Goal: Complete application form

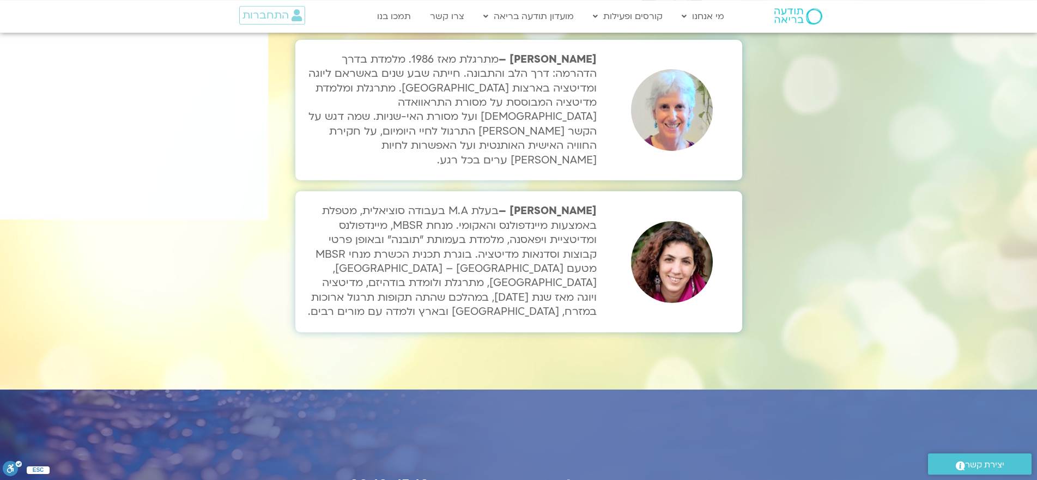
scroll to position [3948, 0]
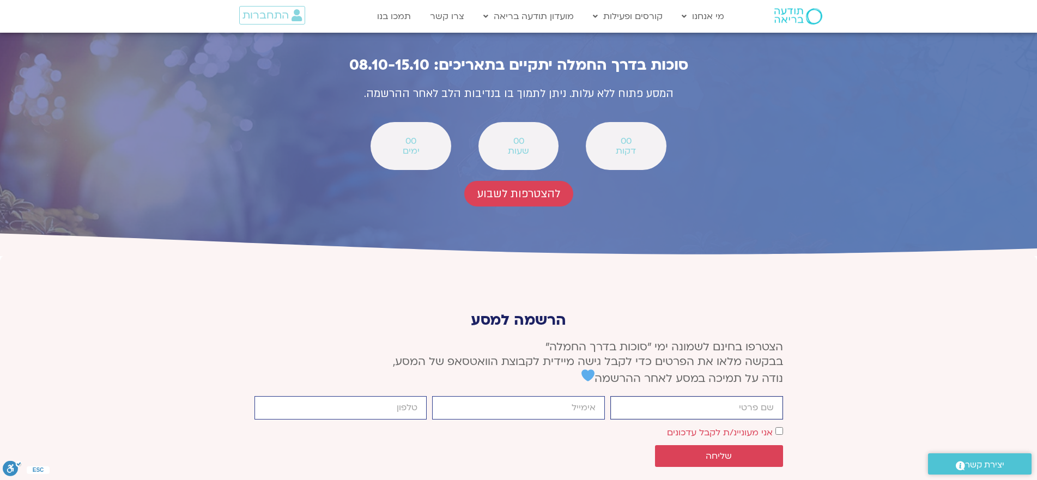
click at [691, 396] on input "firstname" at bounding box center [697, 407] width 173 height 23
click at [661, 396] on input "[PERSON_NAME]" at bounding box center [697, 407] width 173 height 23
type input "[PERSON_NAME]"
click at [757, 427] on label "אני מעוניינ/ת לקבל עדכונים" at bounding box center [720, 433] width 106 height 12
click at [571, 396] on input "email" at bounding box center [518, 407] width 173 height 23
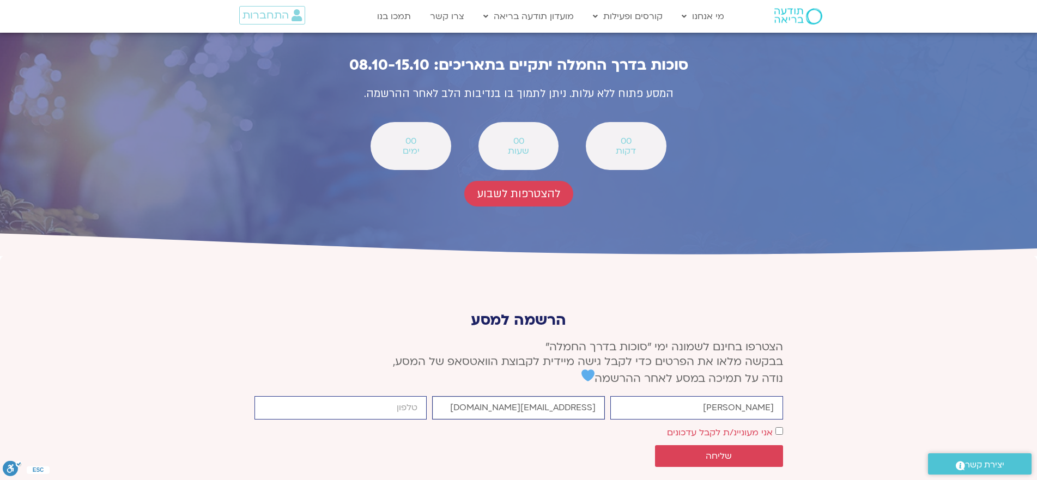
type input "[EMAIL_ADDRESS][DOMAIN_NAME]"
click at [349, 396] on input "cellphone" at bounding box center [341, 407] width 173 height 23
type input "0505687270"
click at [739, 445] on button "שליחה" at bounding box center [719, 456] width 128 height 22
